Goal: Task Accomplishment & Management: Manage account settings

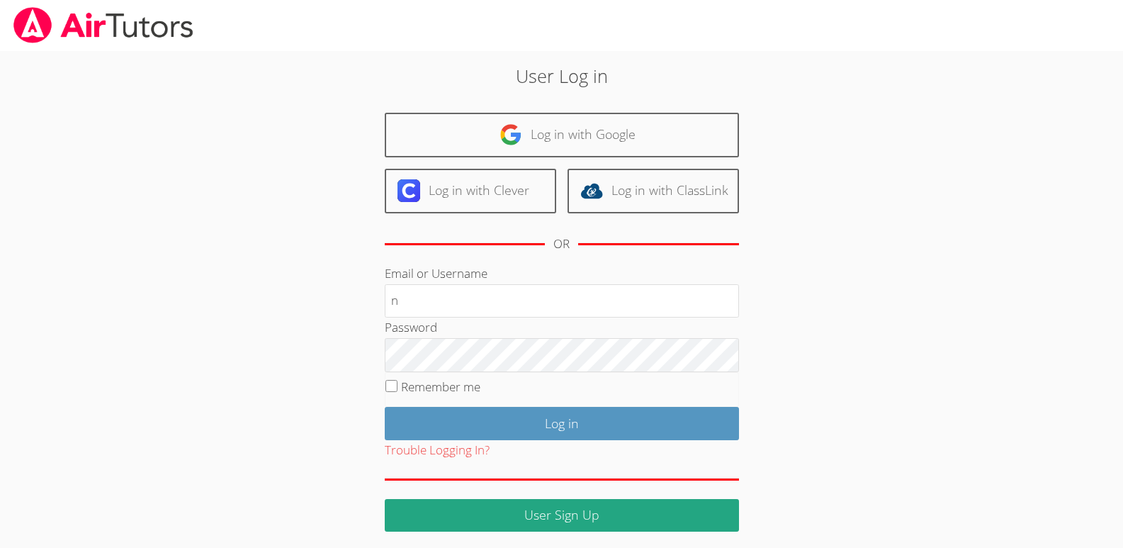
type input "[EMAIL_ADDRESS][DOMAIN_NAME]"
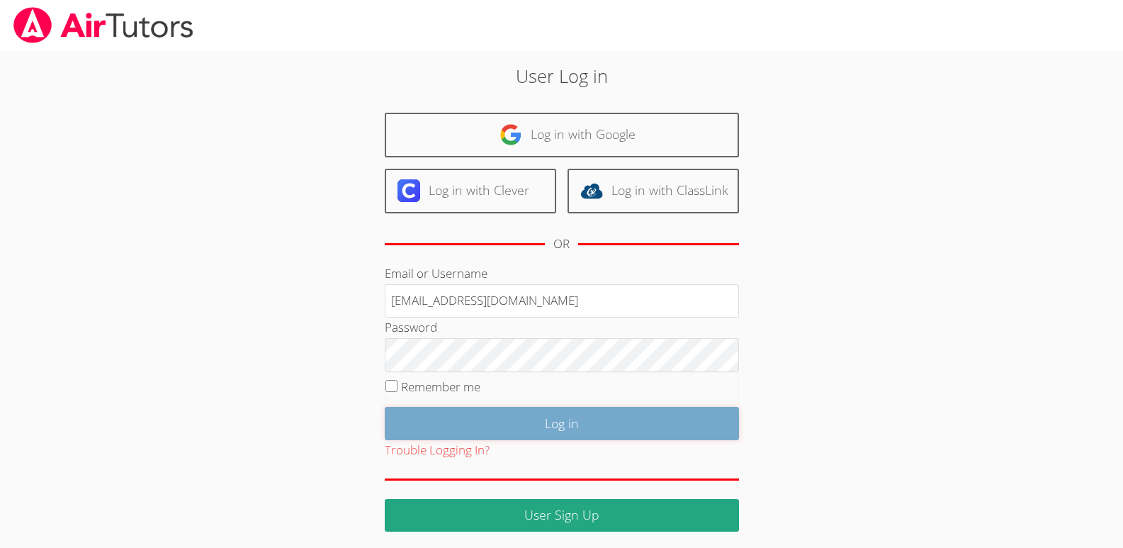
click at [571, 425] on input "Log in" at bounding box center [562, 423] width 354 height 33
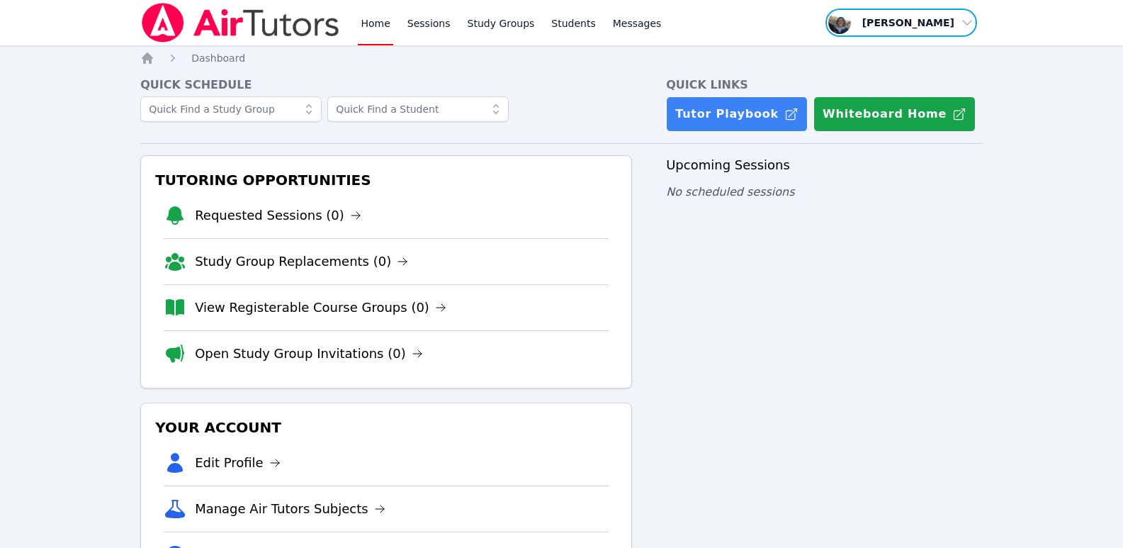
click at [968, 23] on span "button" at bounding box center [901, 22] width 155 height 31
click at [863, 82] on button "Logout" at bounding box center [906, 81] width 136 height 26
